Goal: Task Accomplishment & Management: Complete application form

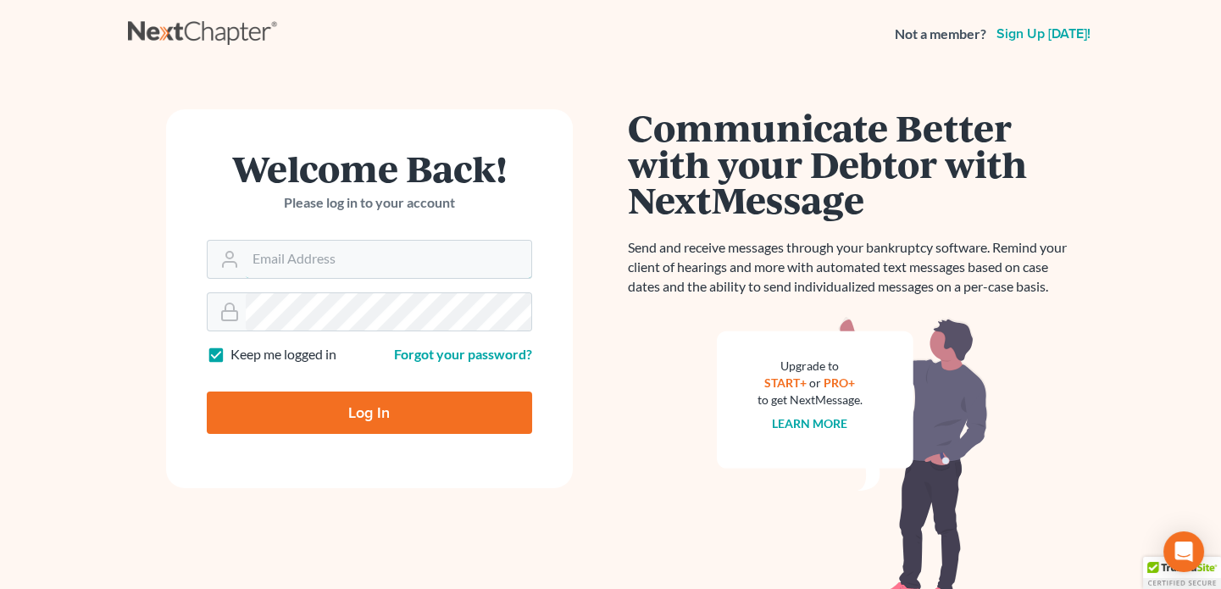
type input "[EMAIL_ADDRESS][DOMAIN_NAME]"
click at [263, 408] on input "Log In" at bounding box center [369, 413] width 325 height 42
type input "Thinking..."
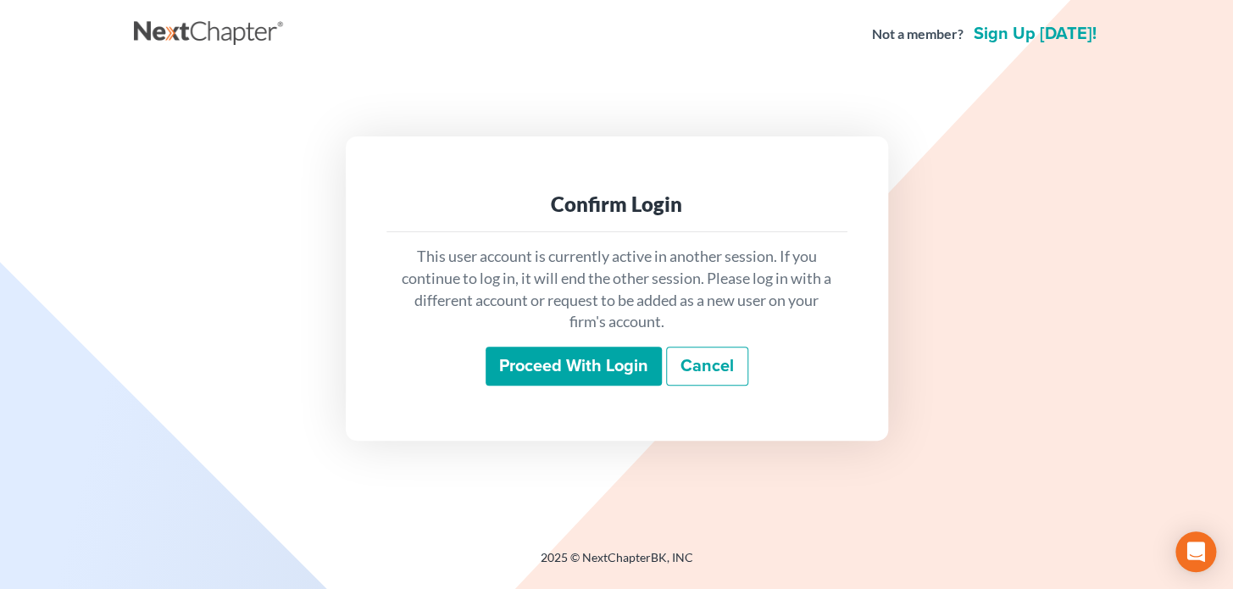
click at [571, 369] on input "Proceed with login" at bounding box center [574, 366] width 176 height 39
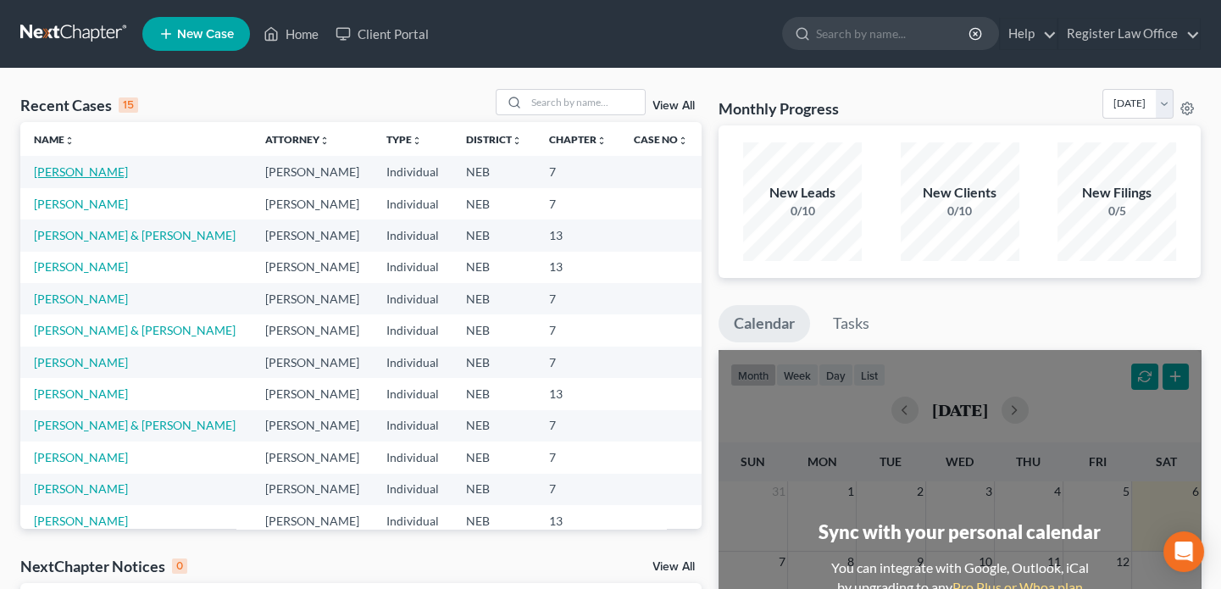
click at [84, 170] on link "Hall, Jeffrey" at bounding box center [81, 171] width 94 height 14
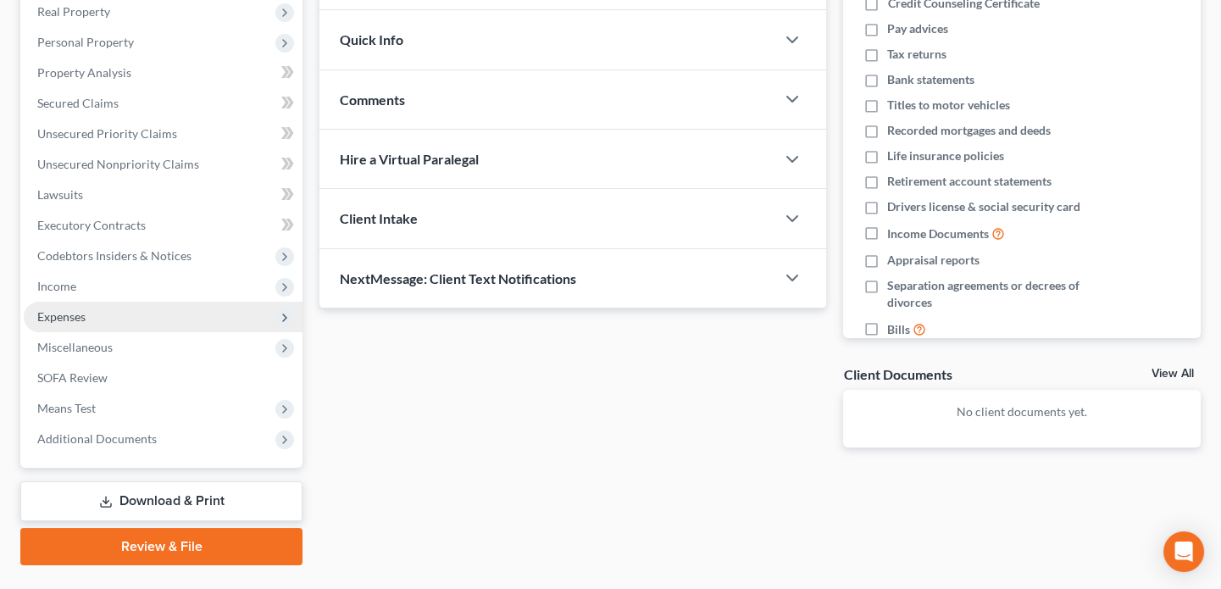
scroll to position [309, 0]
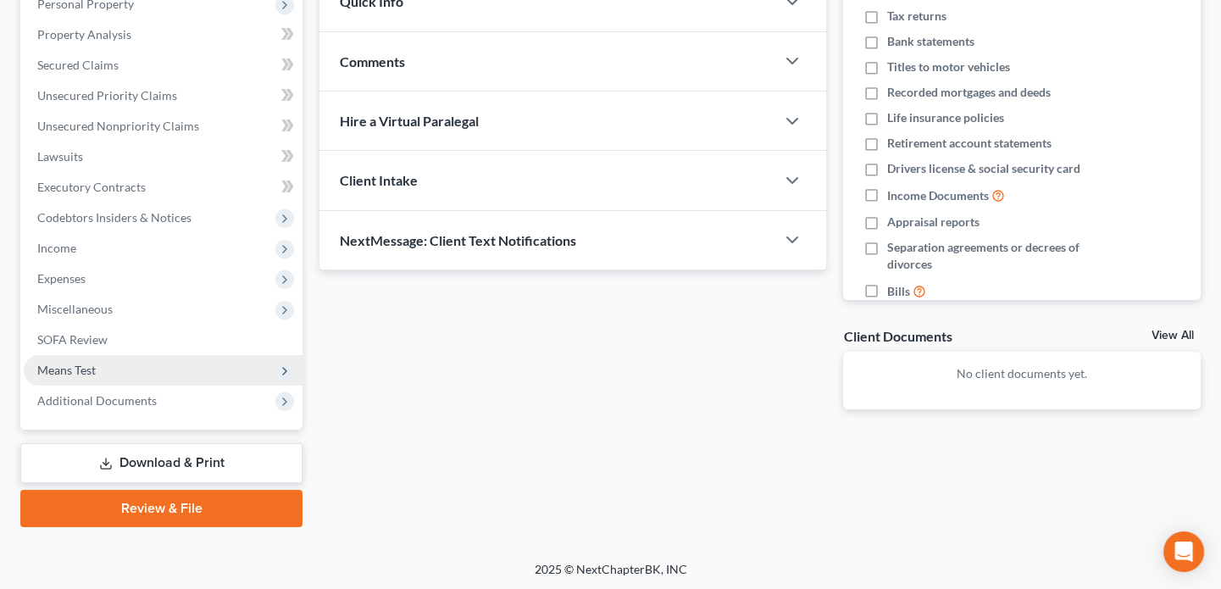
click at [85, 369] on span "Means Test" at bounding box center [66, 370] width 58 height 14
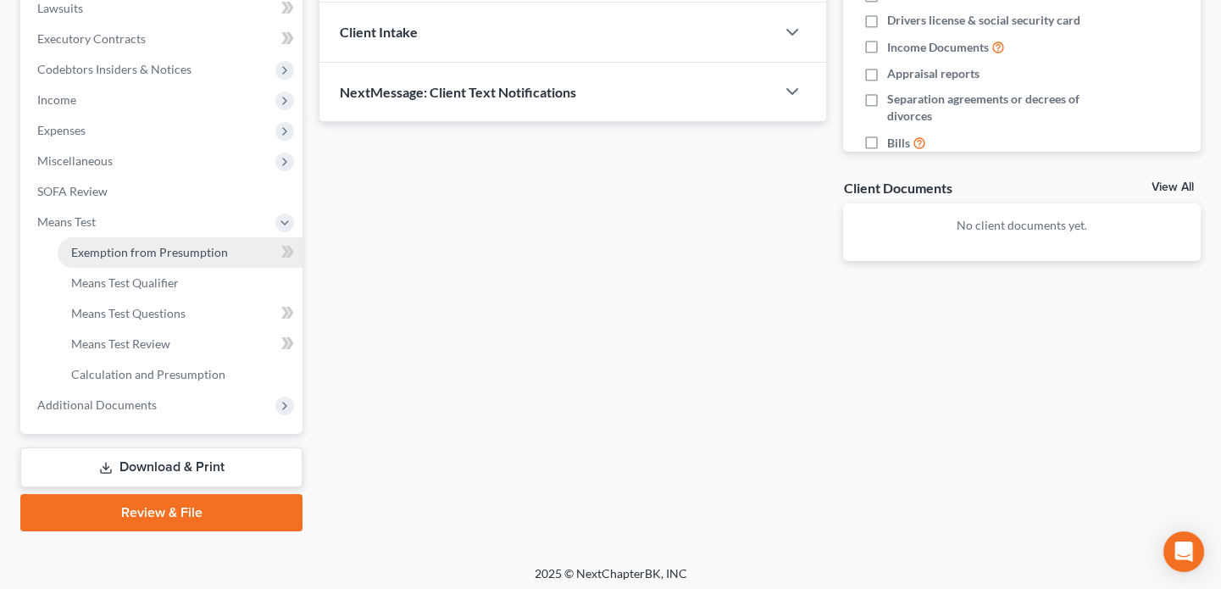
scroll to position [462, 0]
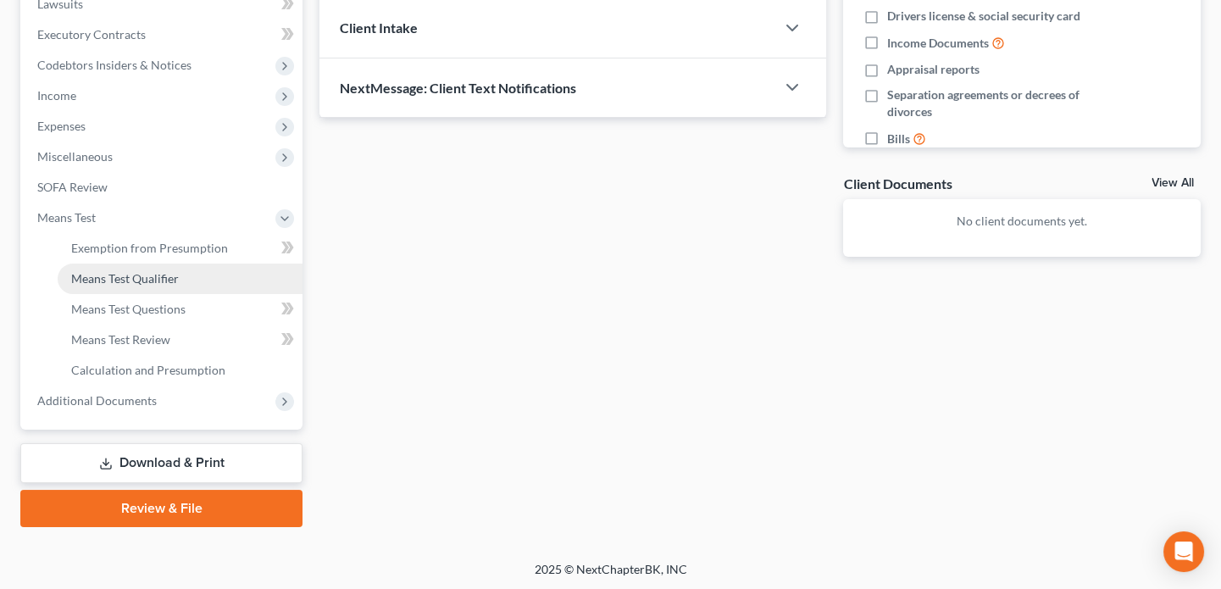
click at [144, 281] on span "Means Test Qualifier" at bounding box center [125, 278] width 108 height 14
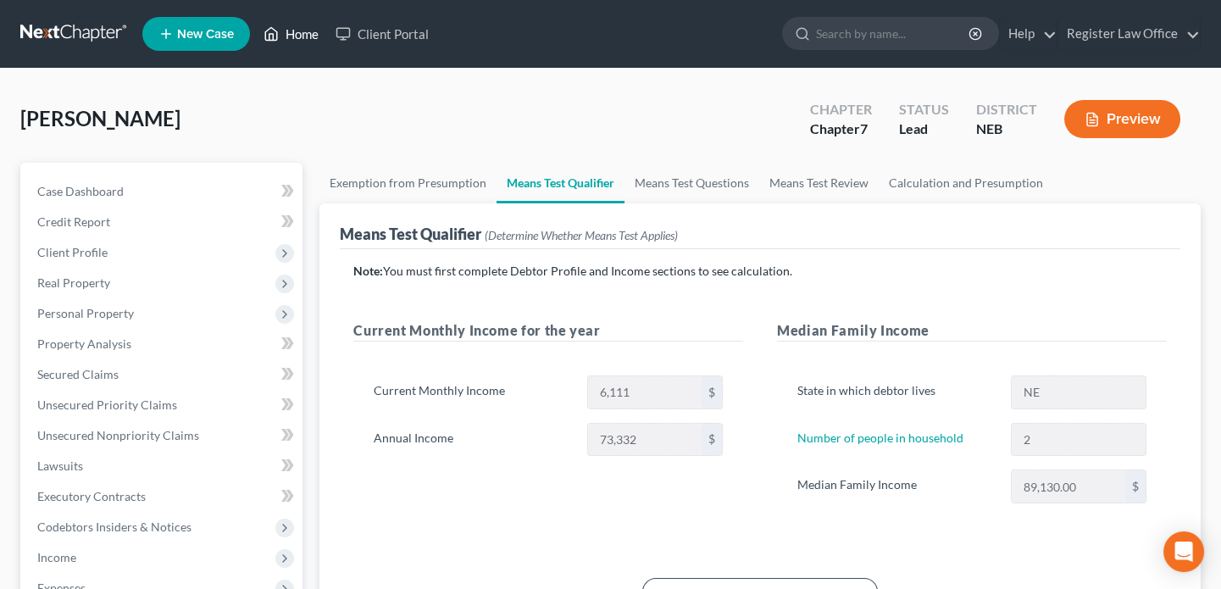
click at [288, 32] on link "Home" at bounding box center [291, 34] width 72 height 31
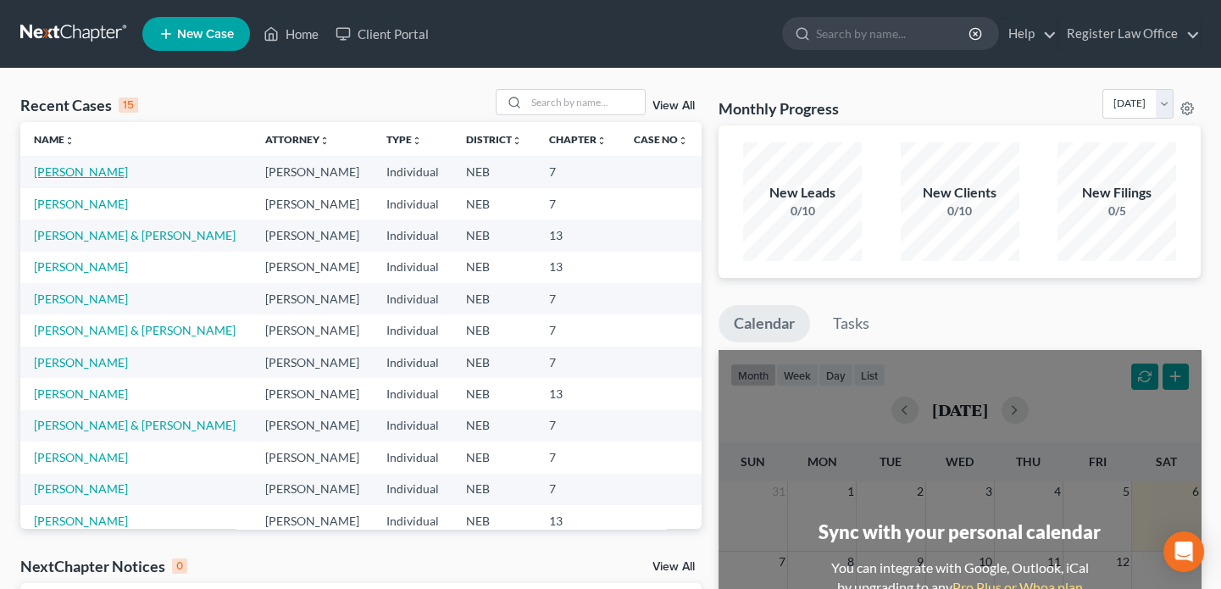
click at [89, 175] on link "Hall, Jeffrey" at bounding box center [81, 171] width 94 height 14
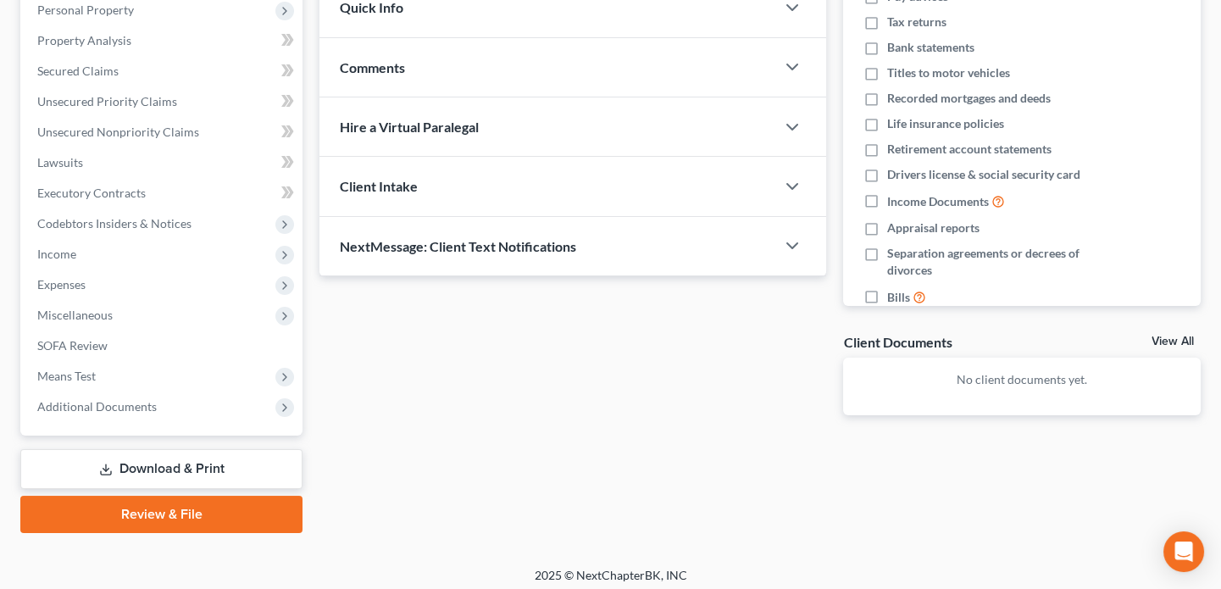
scroll to position [308, 0]
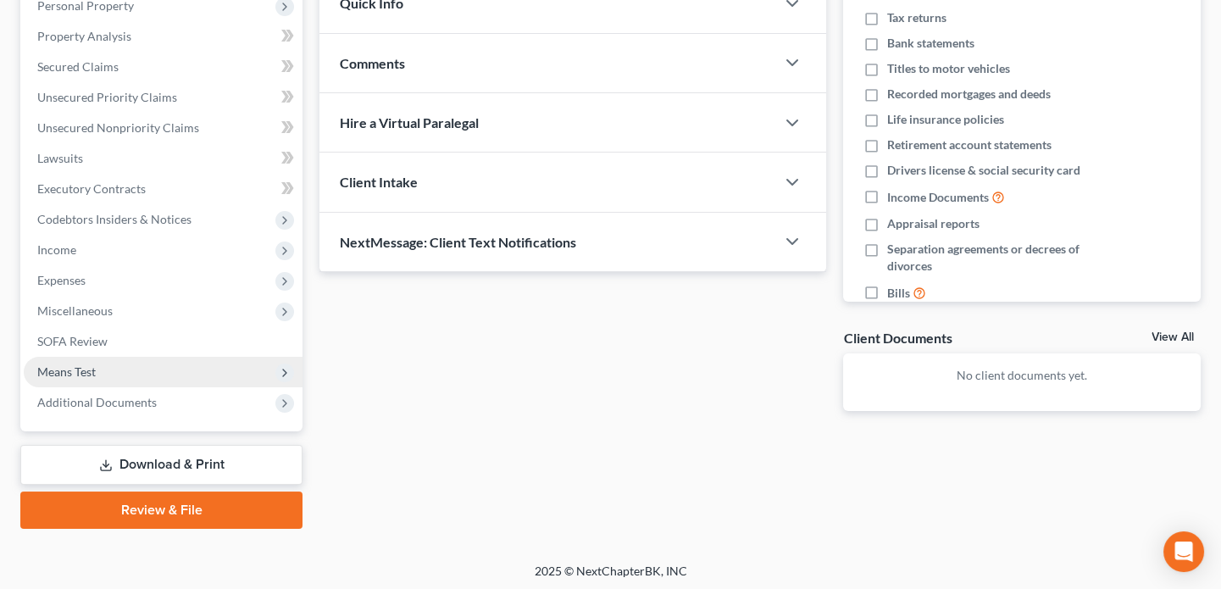
click at [104, 366] on span "Means Test" at bounding box center [163, 372] width 279 height 31
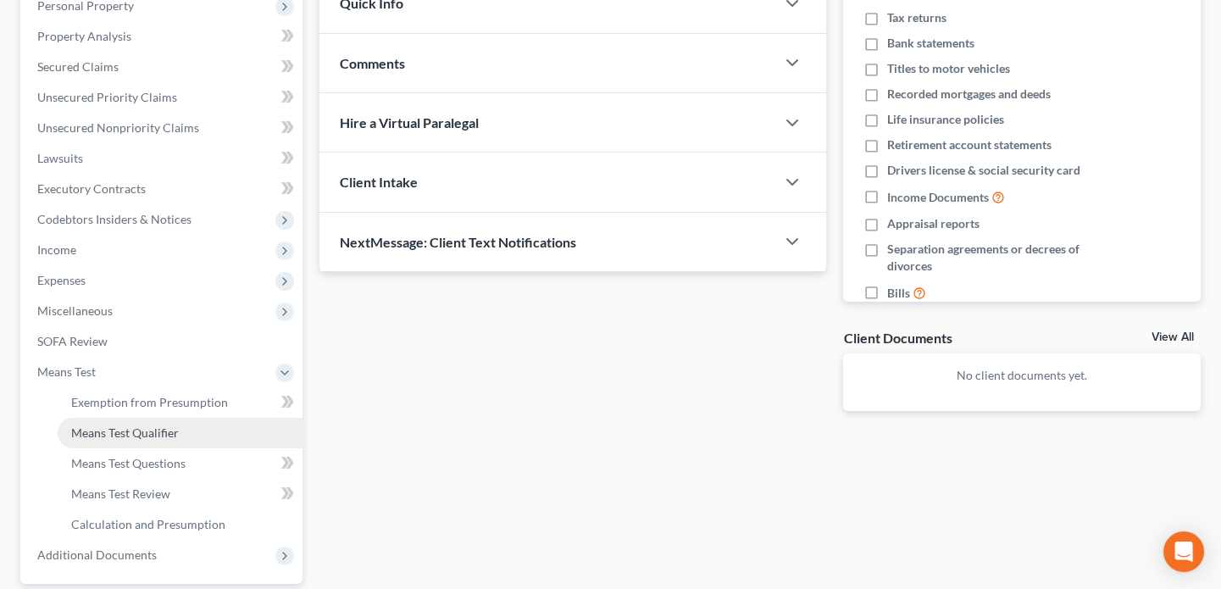
click at [150, 432] on span "Means Test Qualifier" at bounding box center [125, 432] width 108 height 14
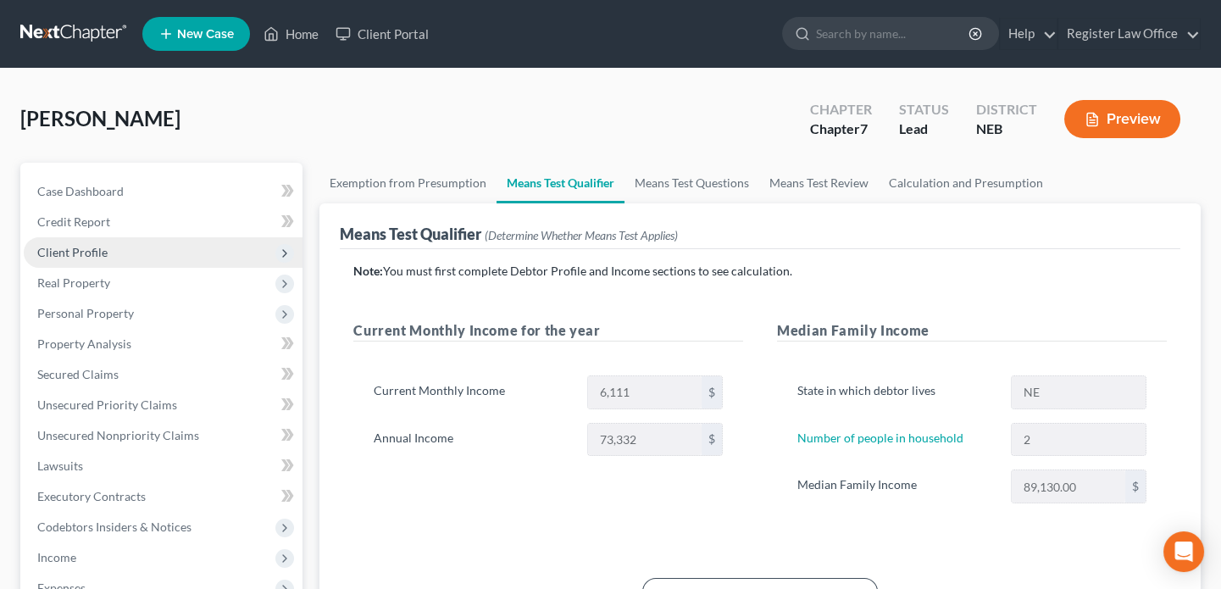
click at [150, 252] on span "Client Profile" at bounding box center [163, 252] width 279 height 31
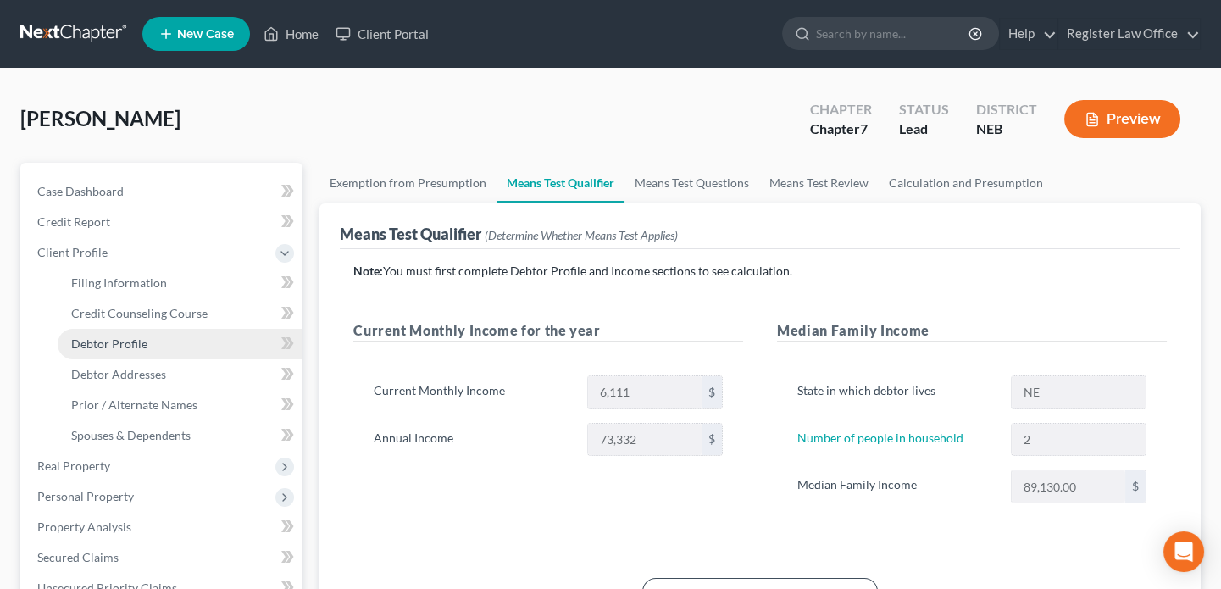
click at [169, 342] on link "Debtor Profile" at bounding box center [180, 344] width 245 height 31
select select "1"
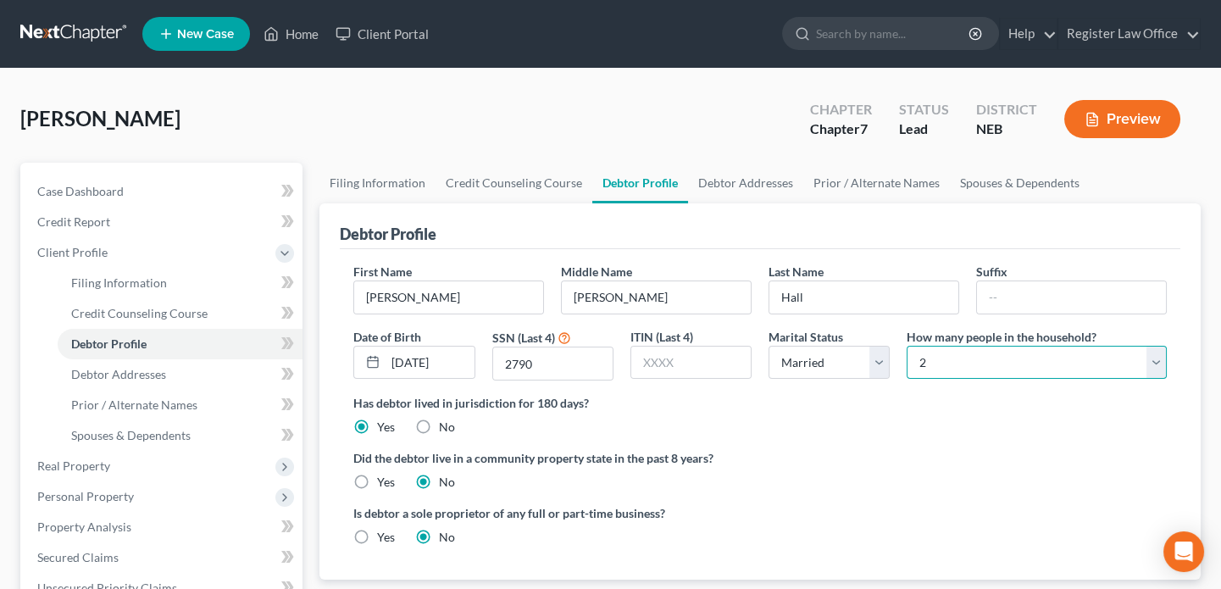
click at [958, 369] on select "Select 1 2 3 4 5 6 7 8 9 10 11 12 13 14 15 16 17 18 19 20" at bounding box center [1037, 363] width 260 height 34
select select "0"
click at [907, 346] on select "Select 1 2 3 4 5 6 7 8 9 10 11 12 13 14 15 16 17 18 19 20" at bounding box center [1037, 363] width 260 height 34
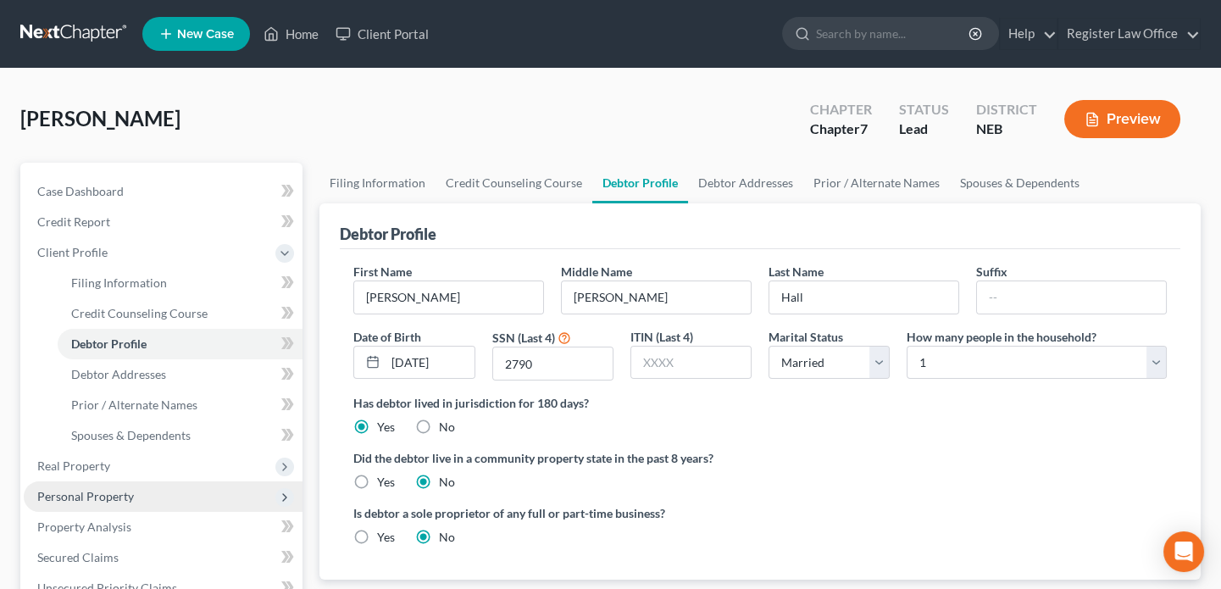
click at [230, 492] on span "Personal Property" at bounding box center [163, 496] width 279 height 31
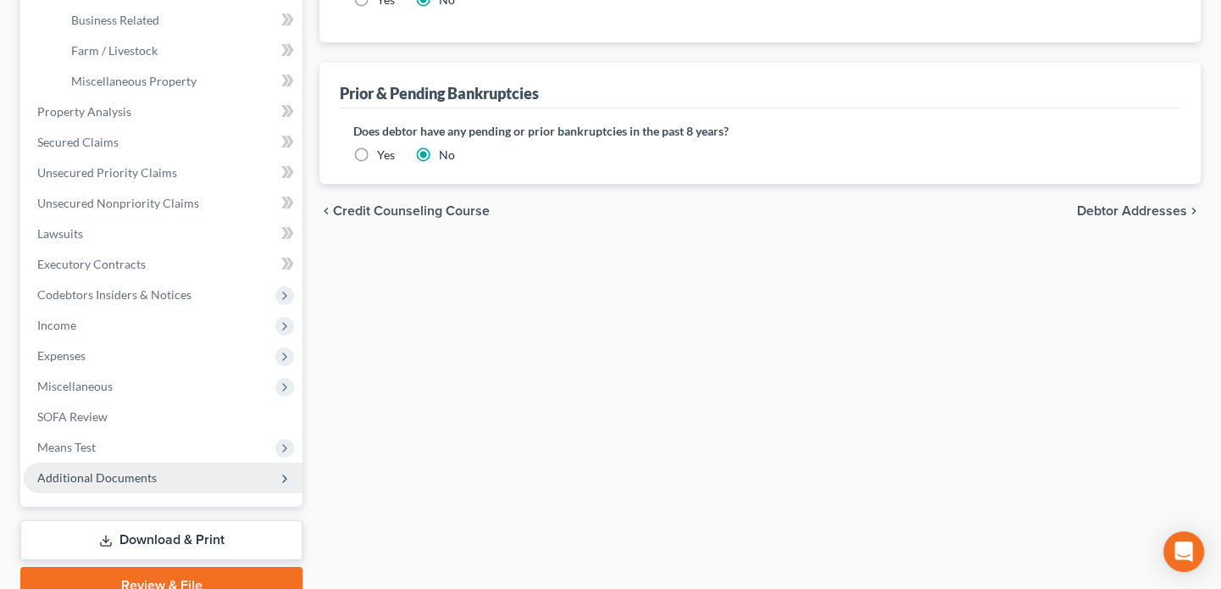
scroll to position [539, 0]
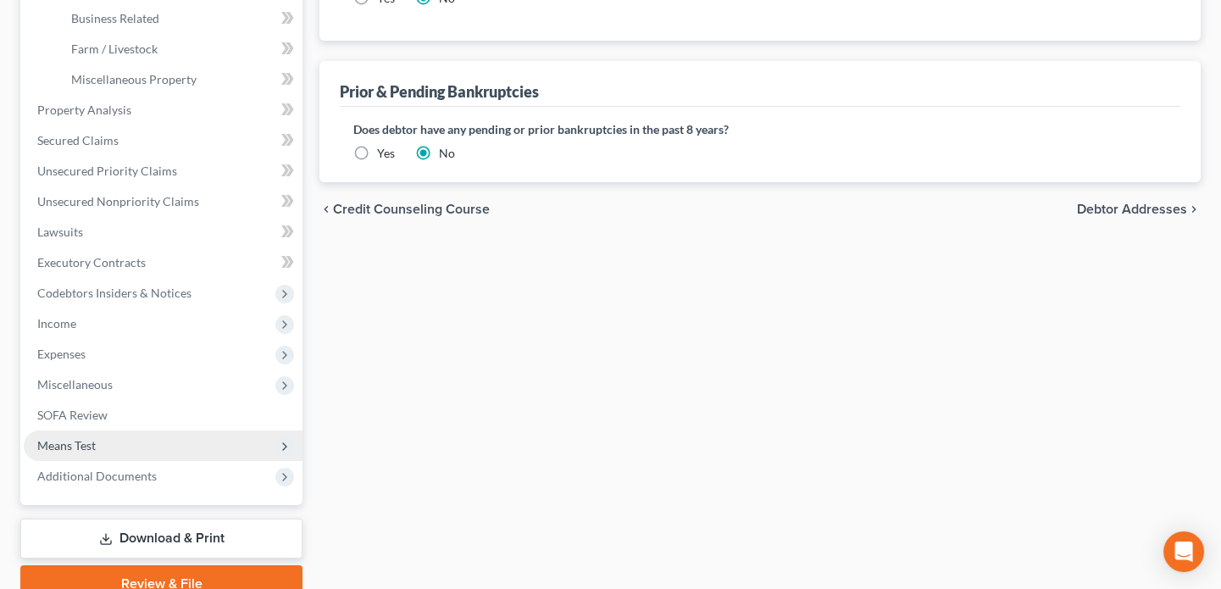
click at [96, 447] on span "Means Test" at bounding box center [163, 445] width 279 height 31
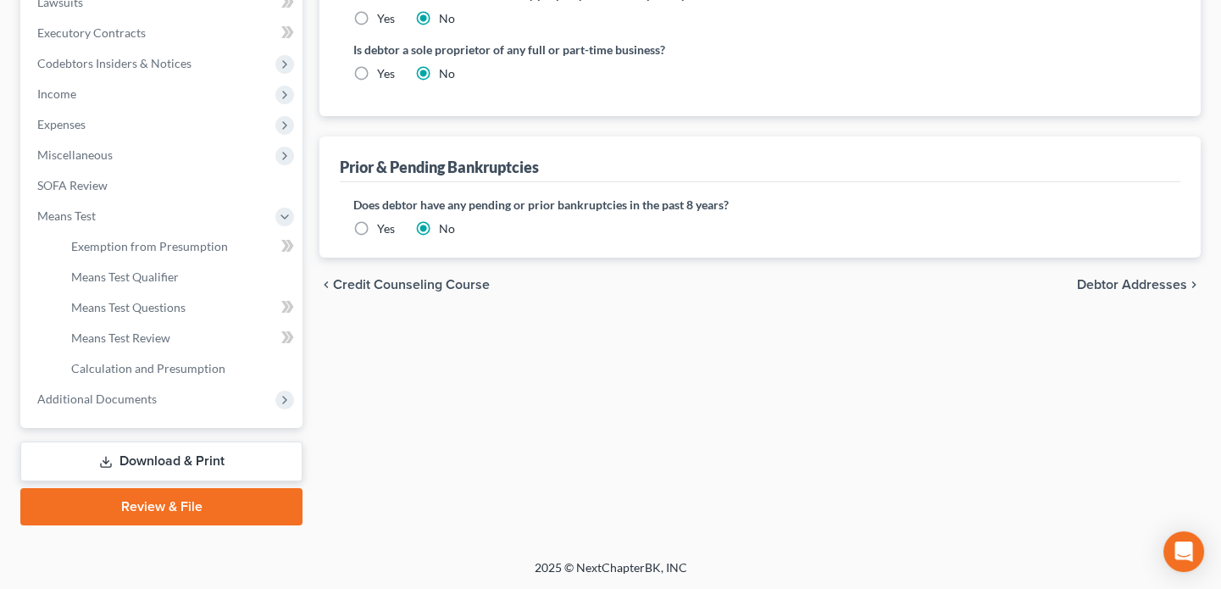
scroll to position [462, 0]
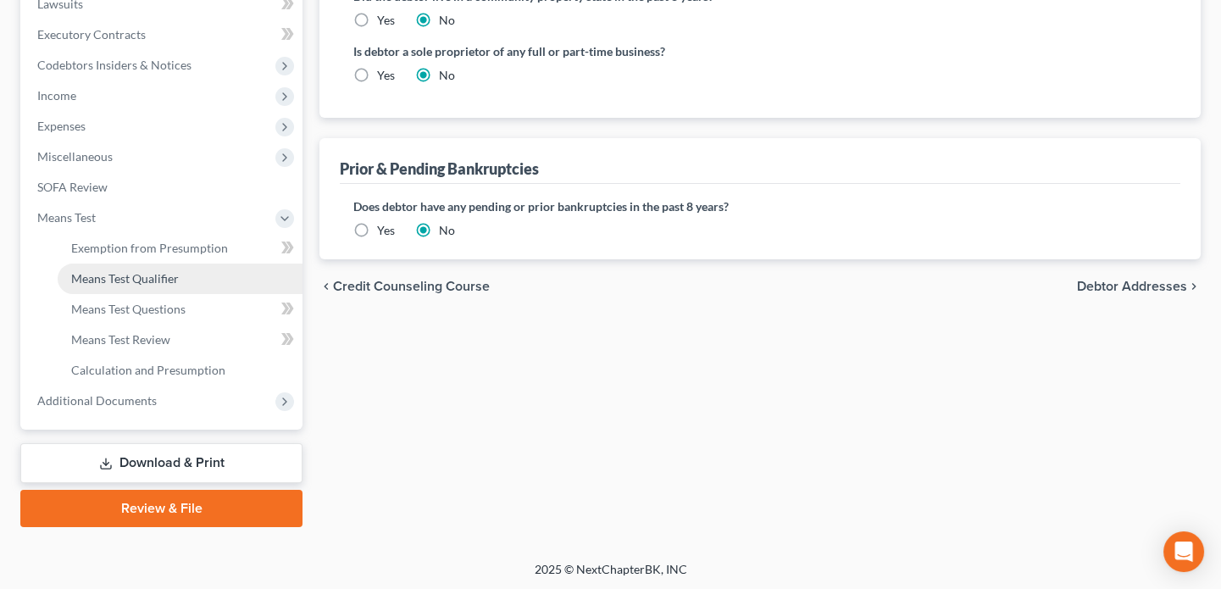
click at [161, 275] on span "Means Test Qualifier" at bounding box center [125, 278] width 108 height 14
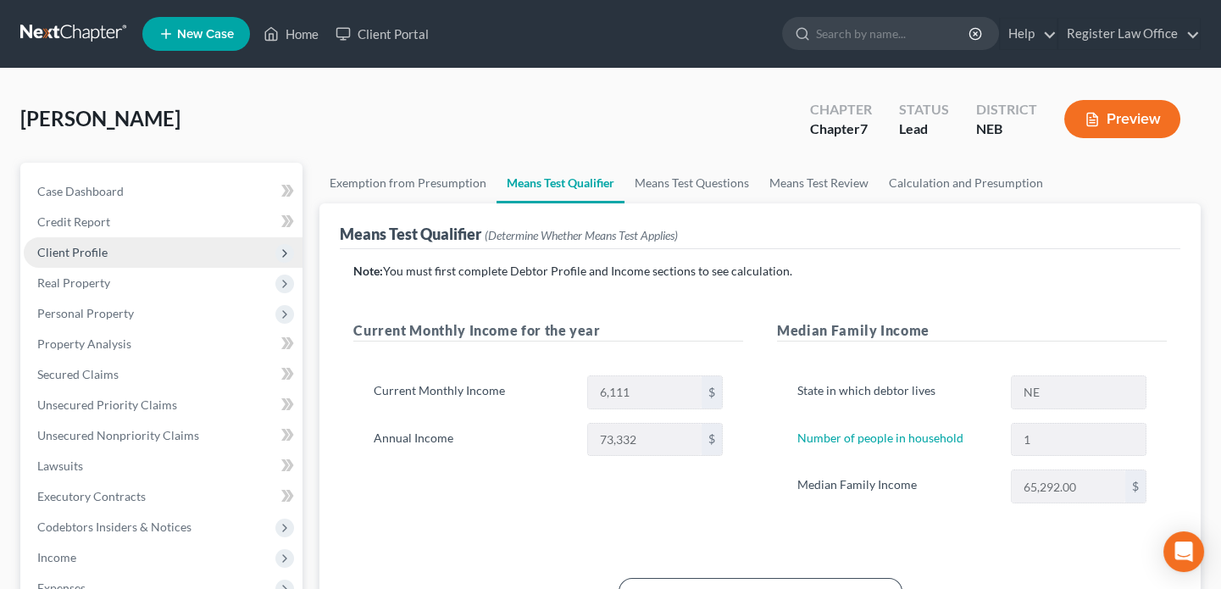
click at [114, 252] on span "Client Profile" at bounding box center [163, 252] width 279 height 31
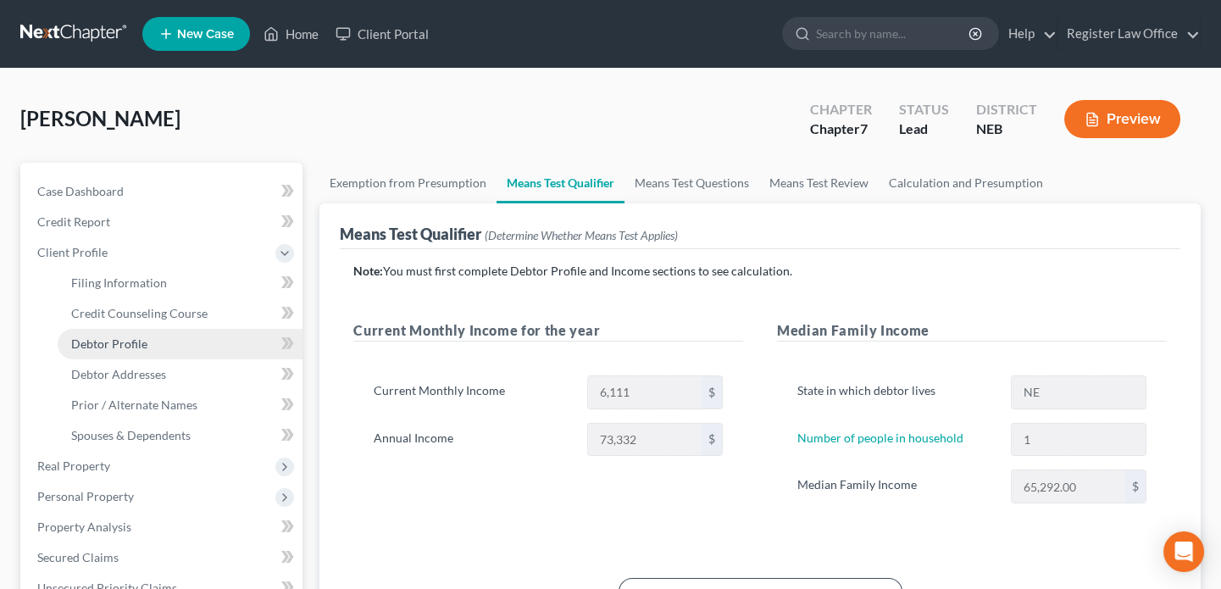
click at [197, 352] on link "Debtor Profile" at bounding box center [180, 344] width 245 height 31
select select "1"
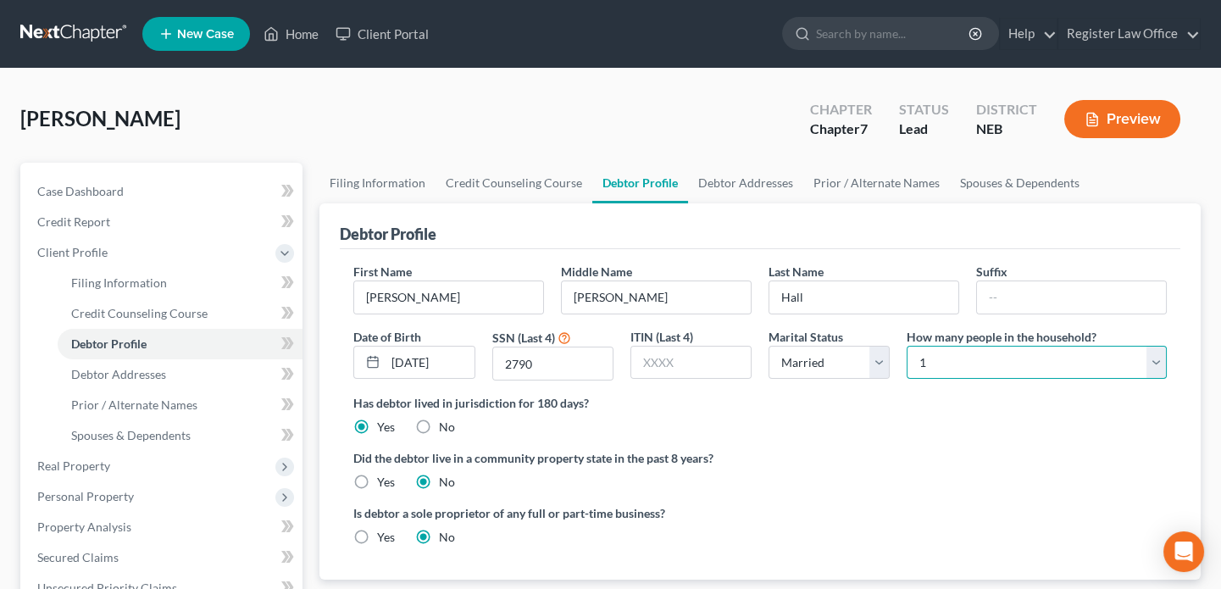
click at [1152, 358] on select "Select 1 2 3 4 5 6 7 8 9 10 11 12 13 14 15 16 17 18 19 20" at bounding box center [1037, 363] width 260 height 34
select select "1"
click at [907, 346] on select "Select 1 2 3 4 5 6 7 8 9 10 11 12 13 14 15 16 17 18 19 20" at bounding box center [1037, 363] width 260 height 34
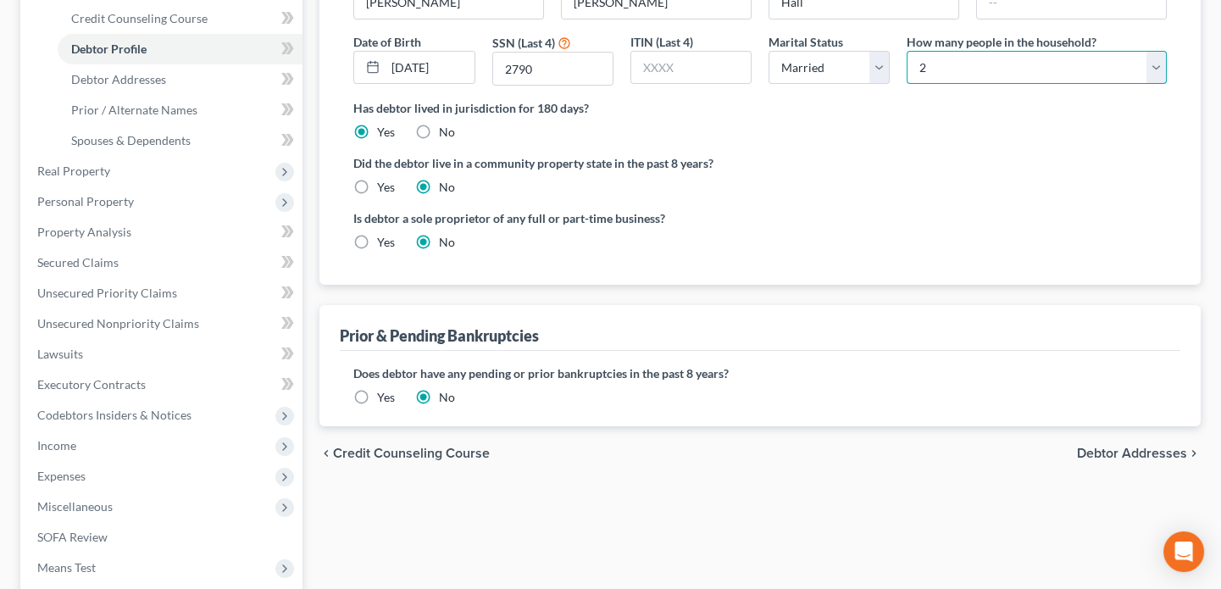
scroll to position [261, 0]
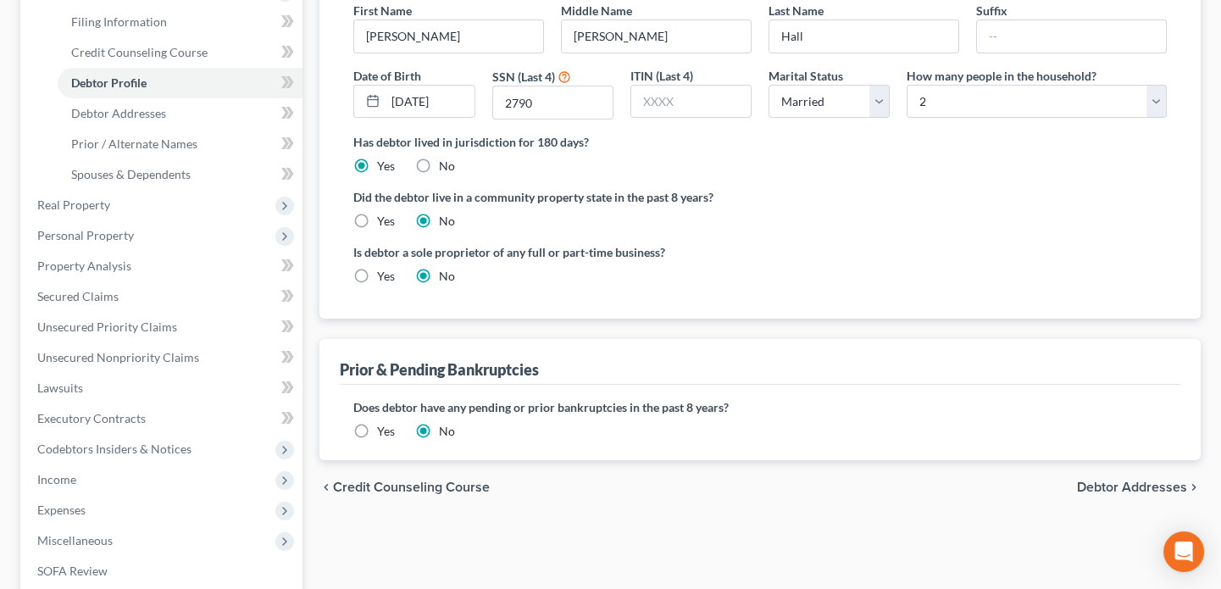
click at [888, 501] on div "chevron_left Credit Counseling Course Debtor Addresses chevron_right" at bounding box center [759, 487] width 881 height 54
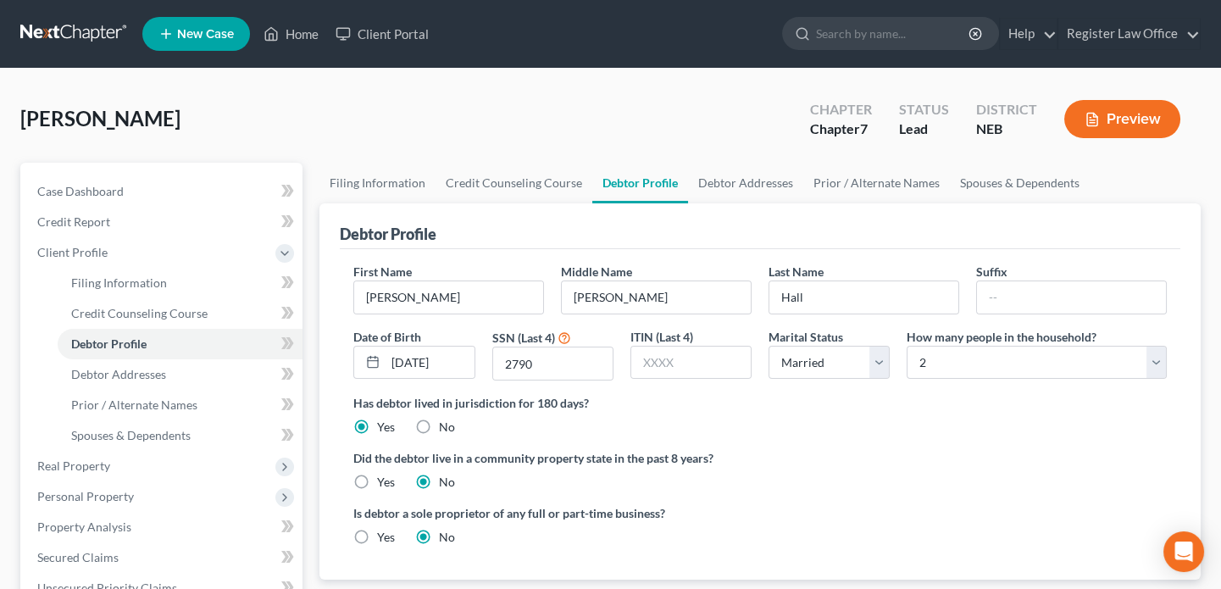
scroll to position [0, 0]
click at [297, 26] on link "Home" at bounding box center [291, 34] width 72 height 31
